Goal: Task Accomplishment & Management: Use online tool/utility

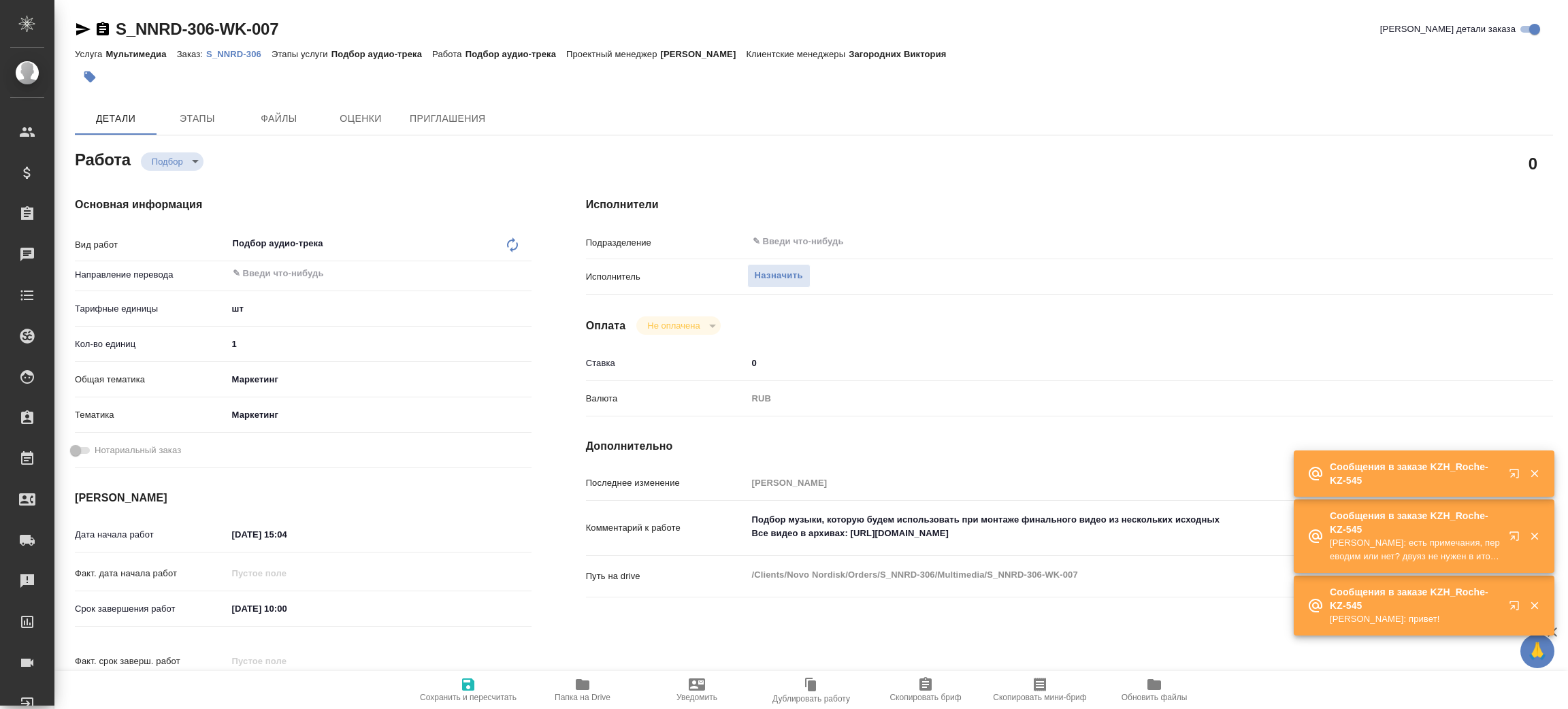
type textarea "x"
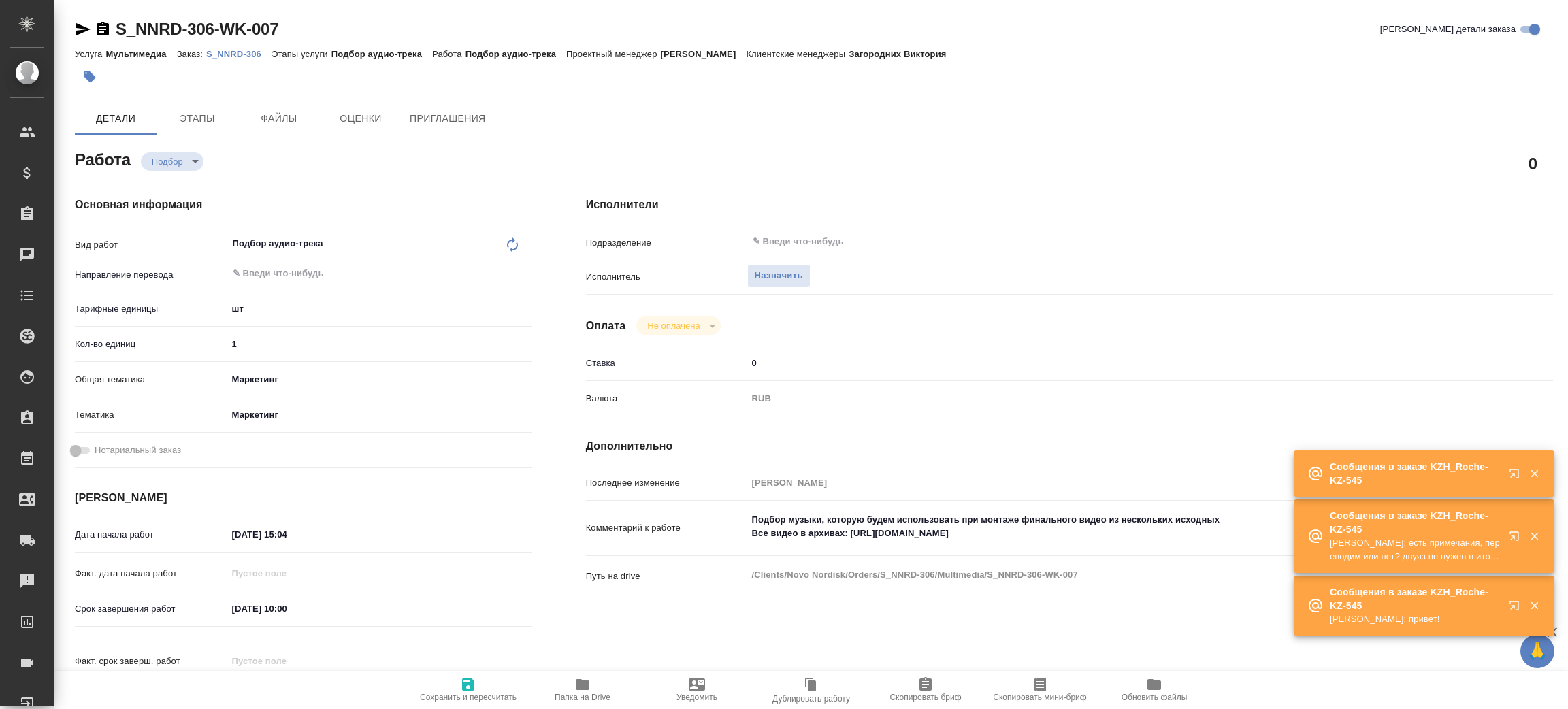
type textarea "x"
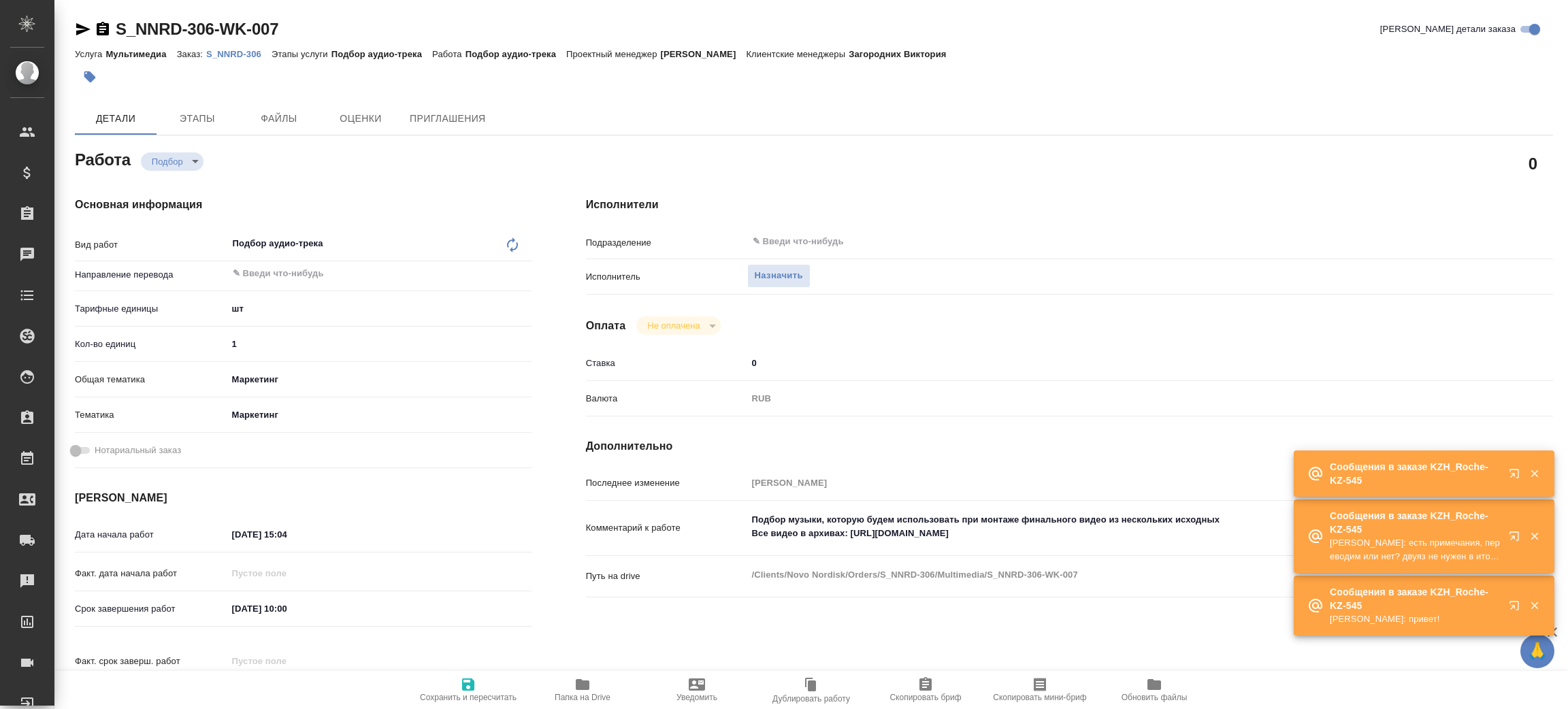
type textarea "x"
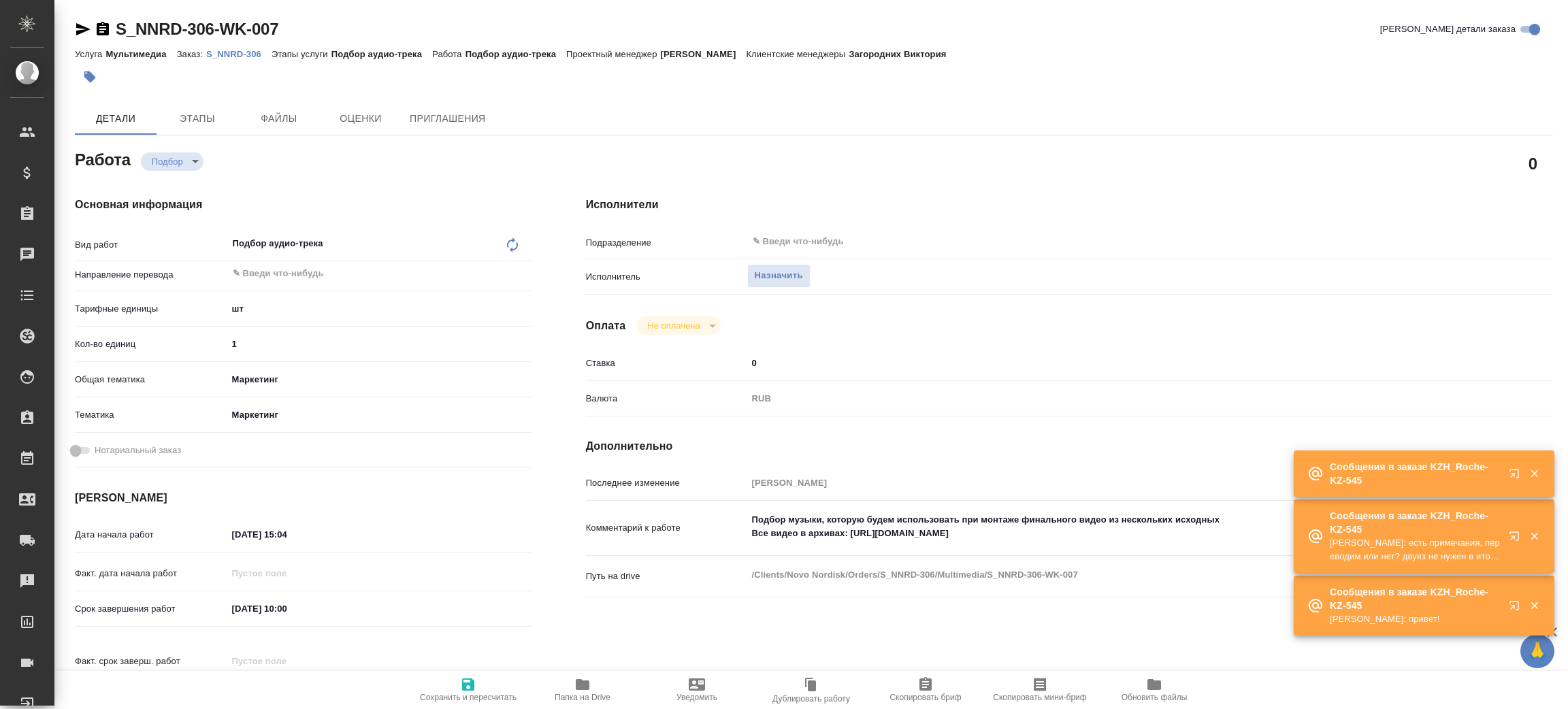
type textarea "x"
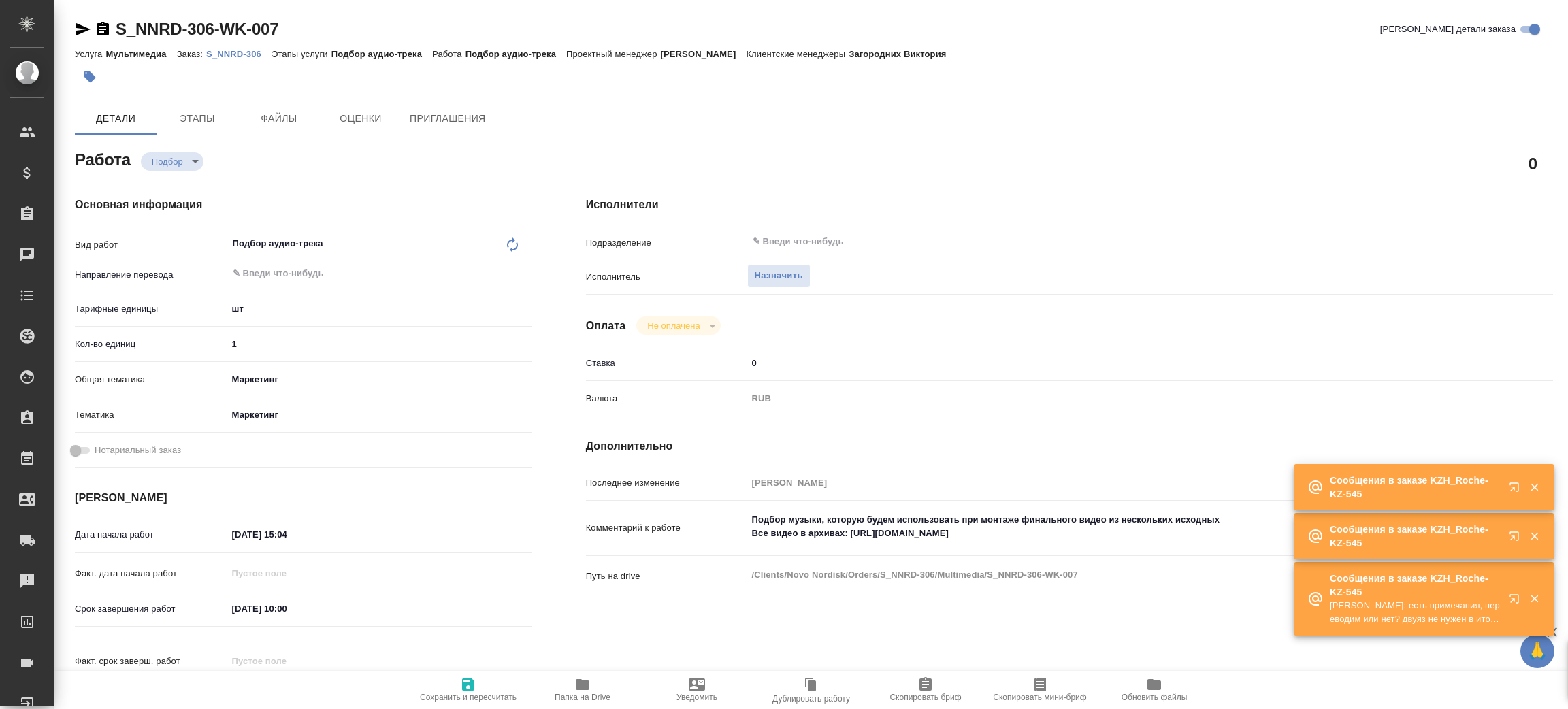
type textarea "x"
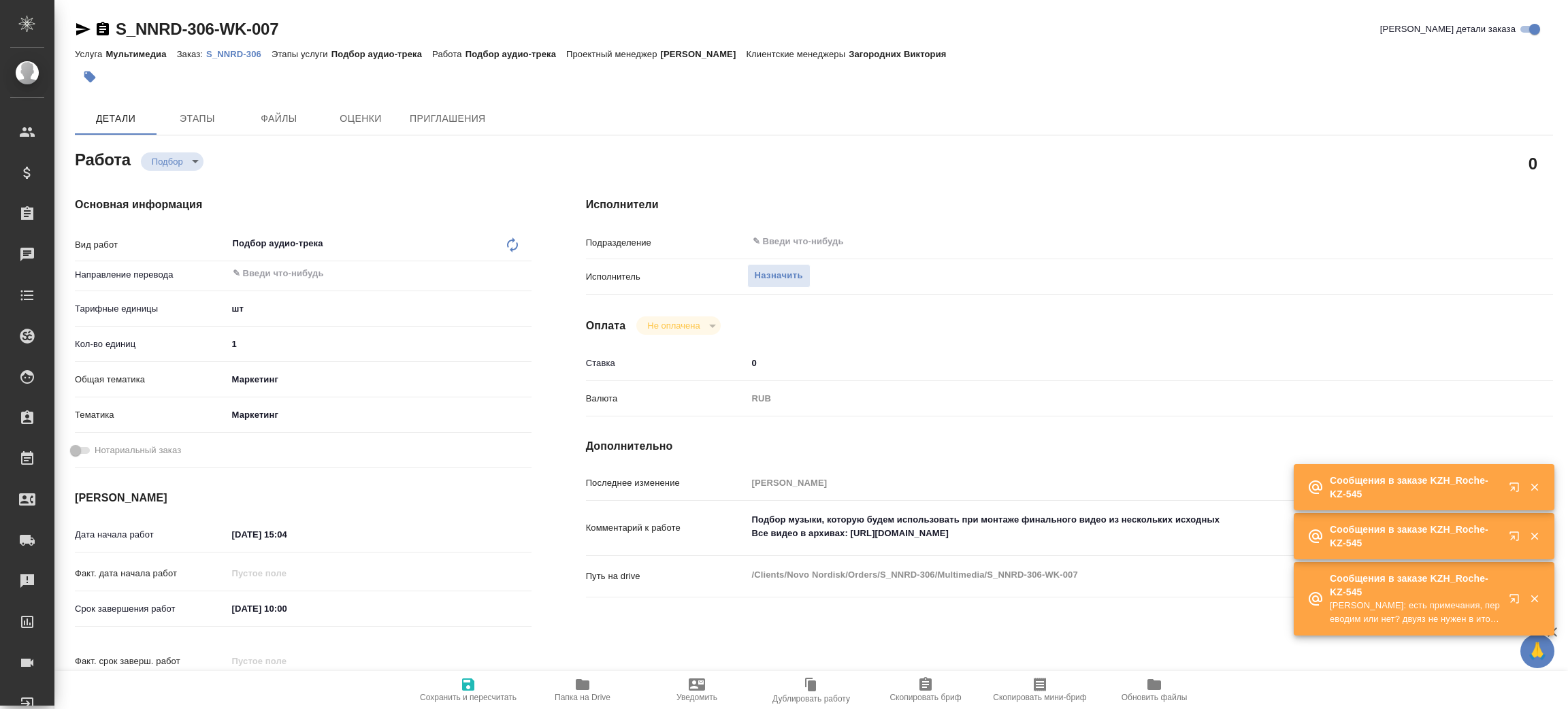
type textarea "x"
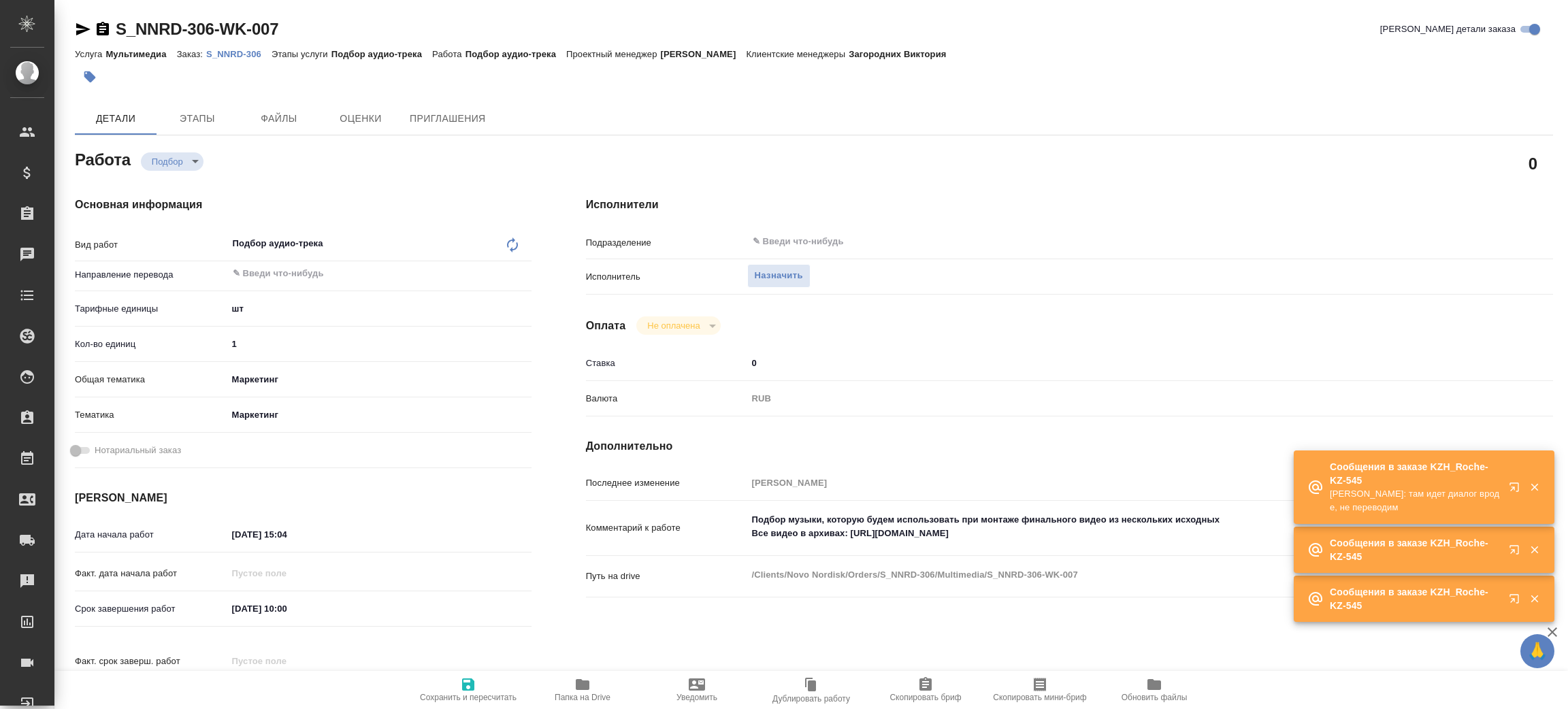
type textarea "x"
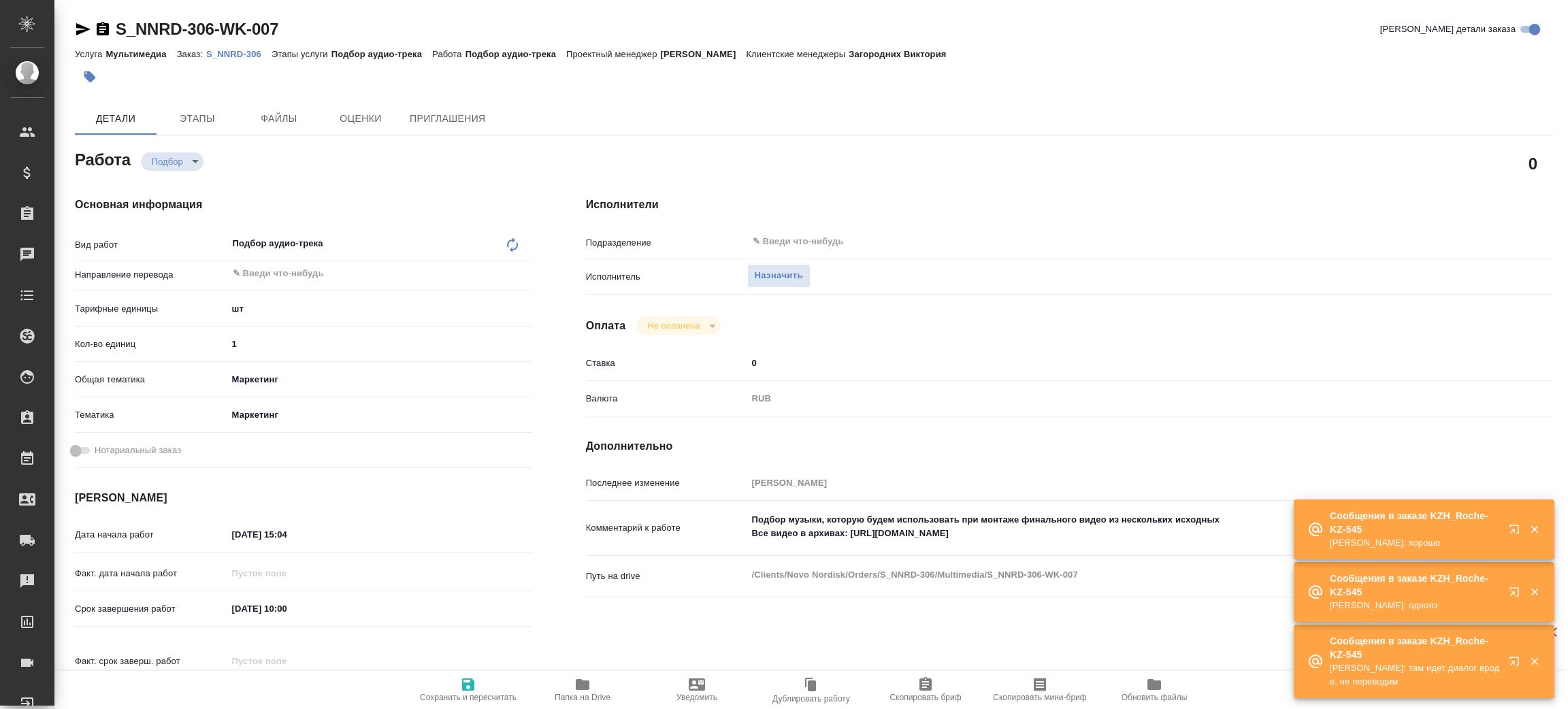
type textarea "x"
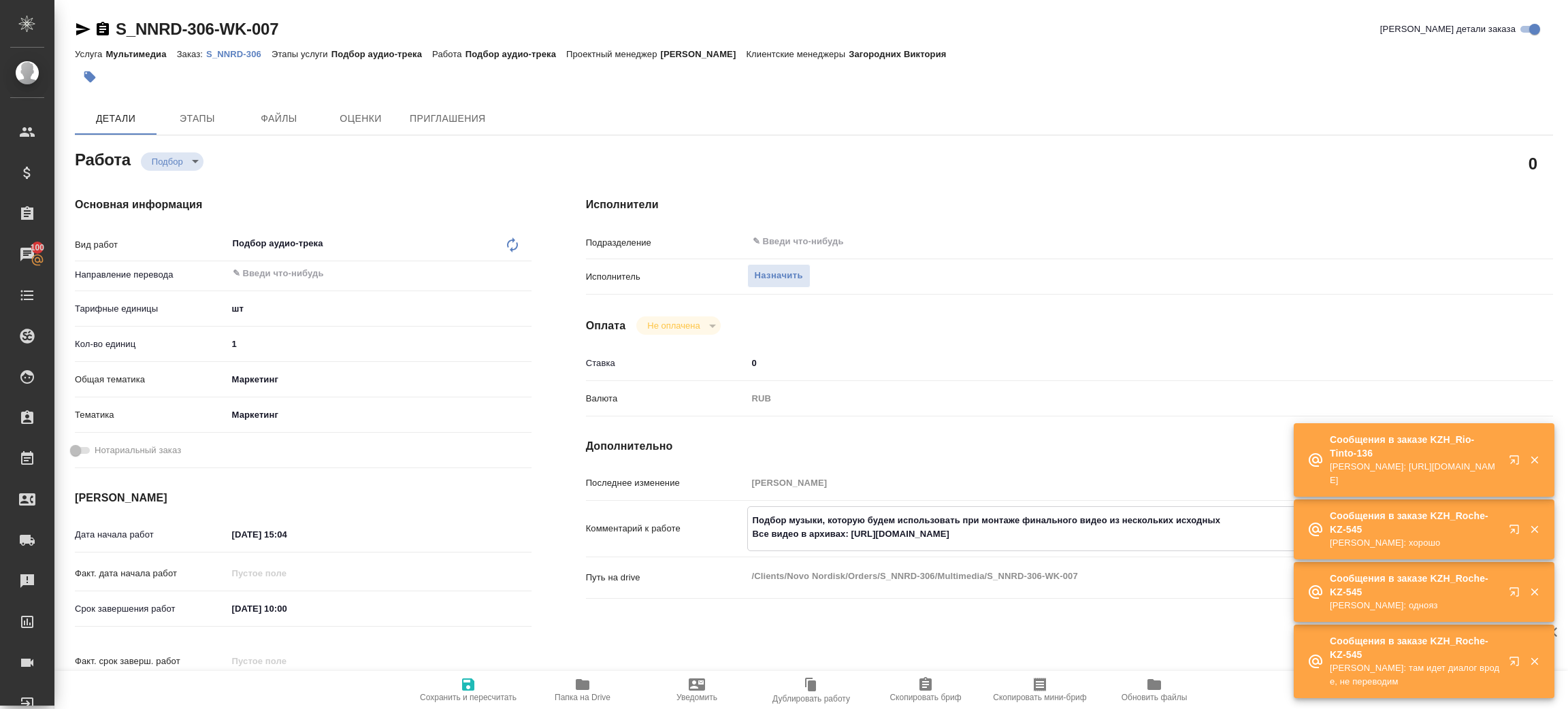
drag, startPoint x: 850, startPoint y: 532, endPoint x: 1083, endPoint y: 527, distance: 233.1
click at [1083, 527] on textarea "Подбор музыки, которую будем использовать при монтаже финального видео из неско…" at bounding box center [1110, 527] width 724 height 37
type textarea "x"
click at [244, 55] on p "S_NNRD-306" at bounding box center [239, 54] width 65 height 10
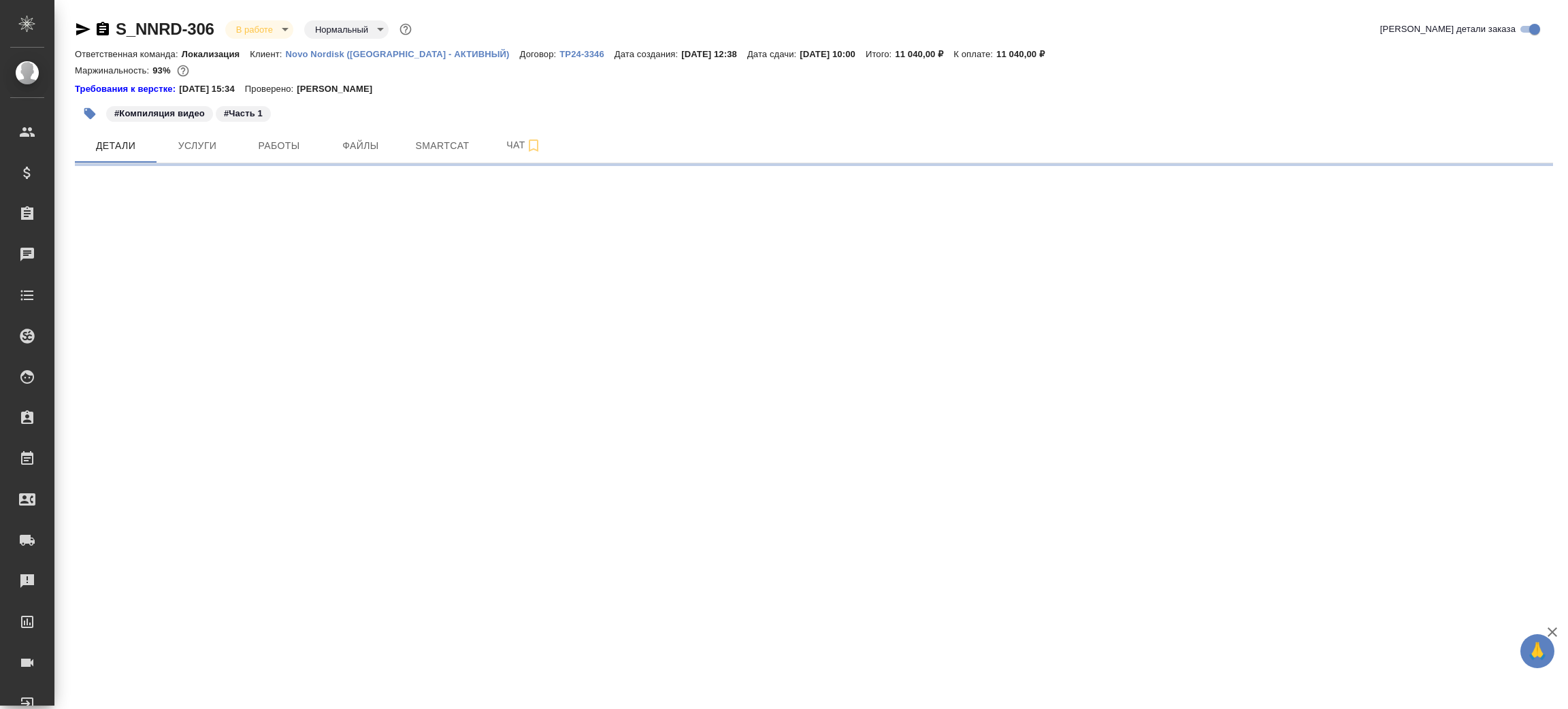
select select "RU"
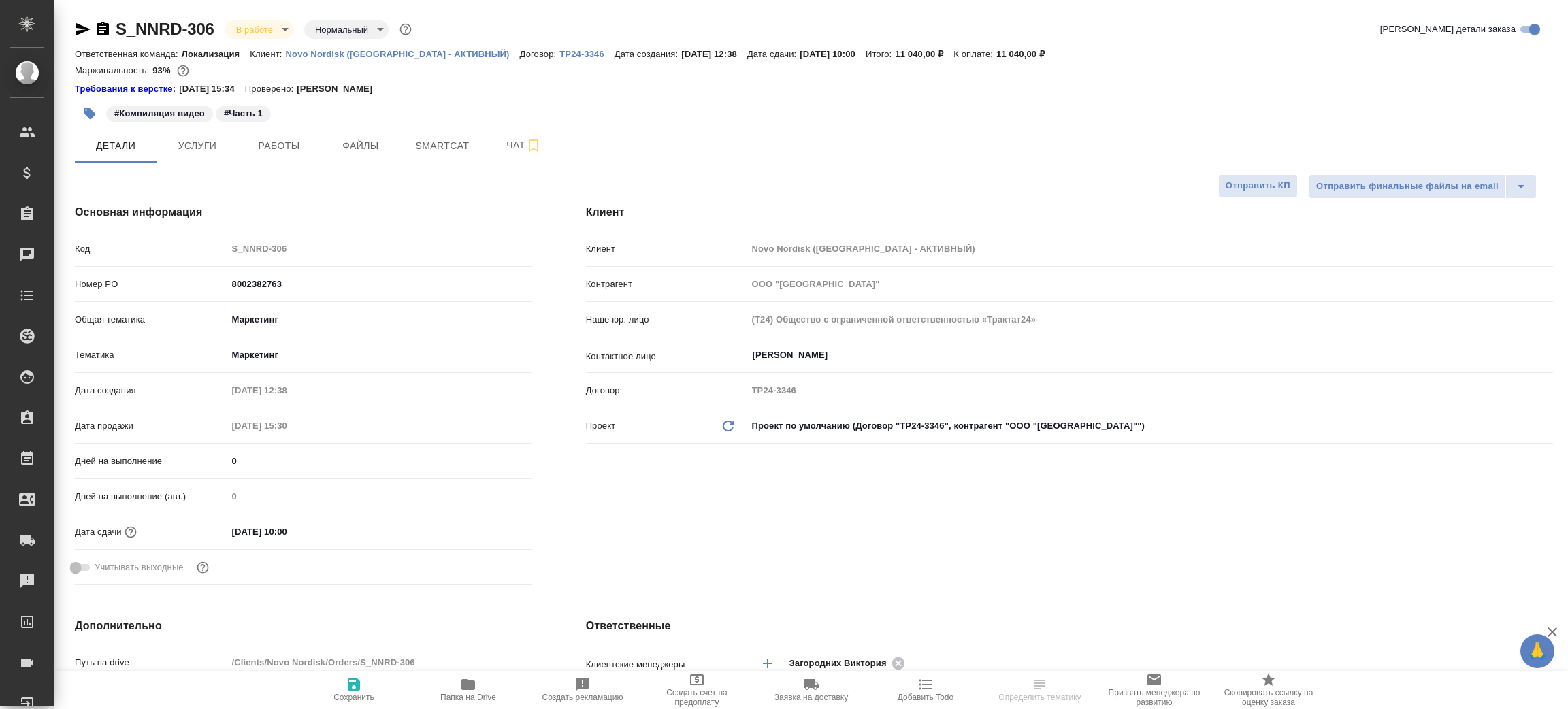
type textarea "x"
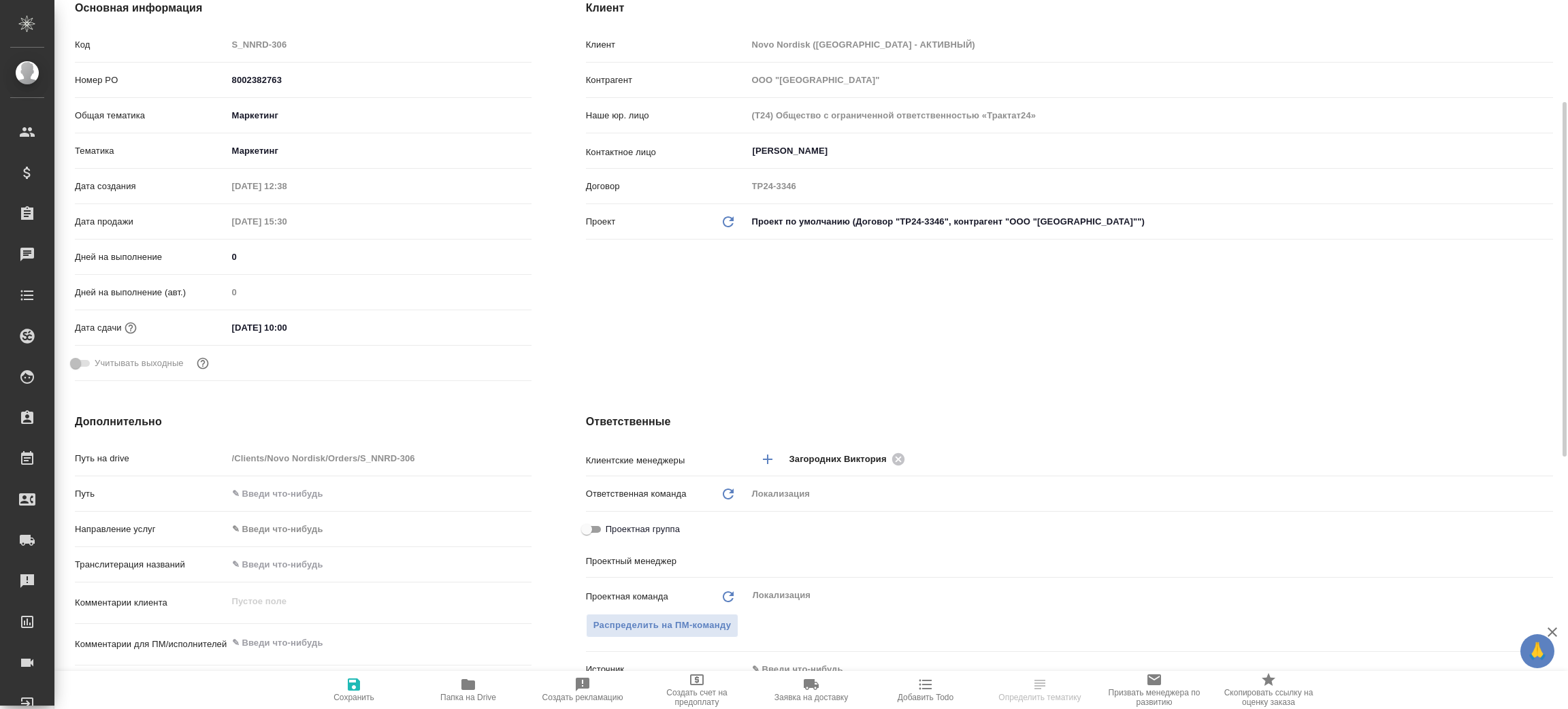
type input "[PERSON_NAME]"
type input "[PERSON_NAME]pereverzeva"
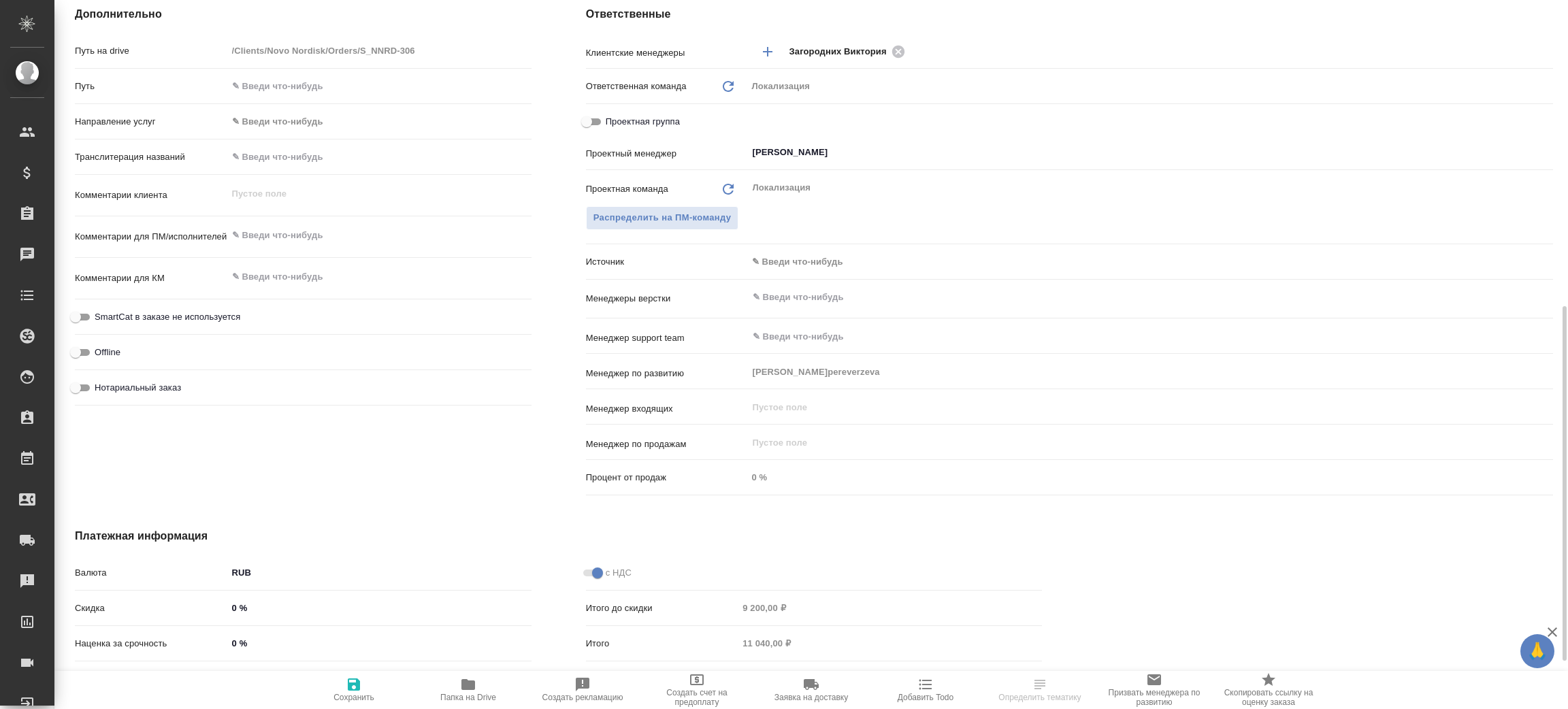
scroll to position [408, 0]
